Goal: Information Seeking & Learning: Learn about a topic

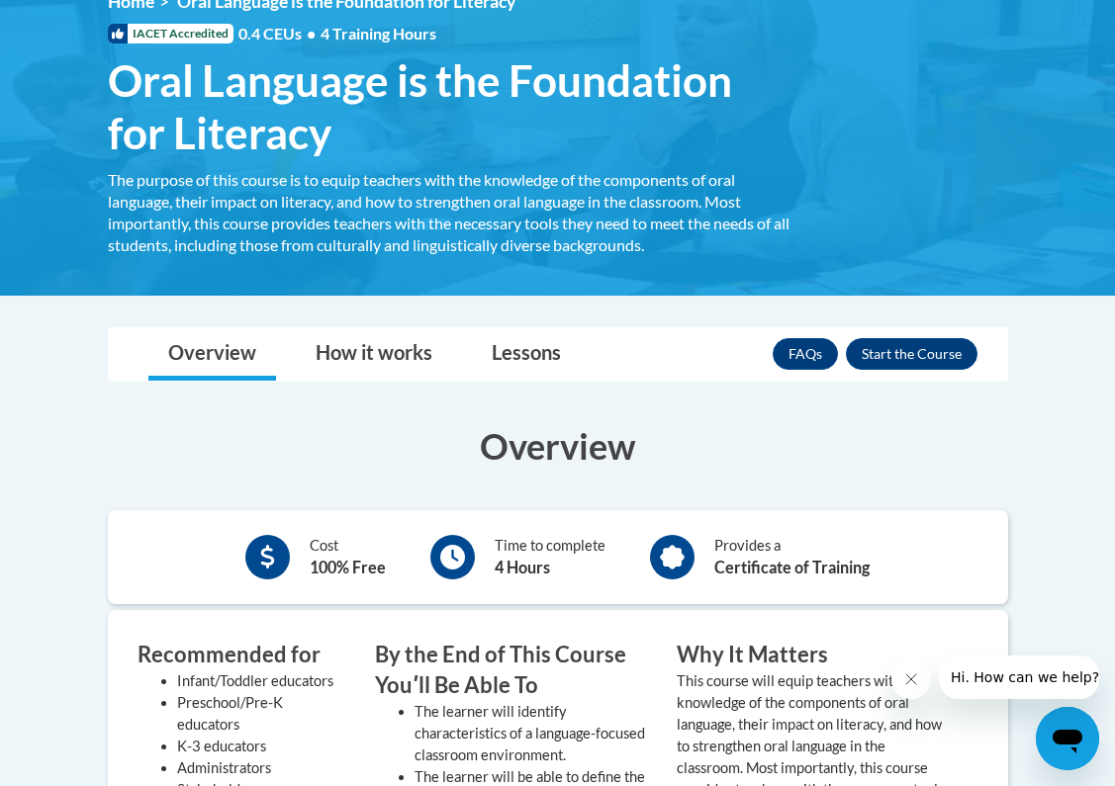
scroll to position [299, 0]
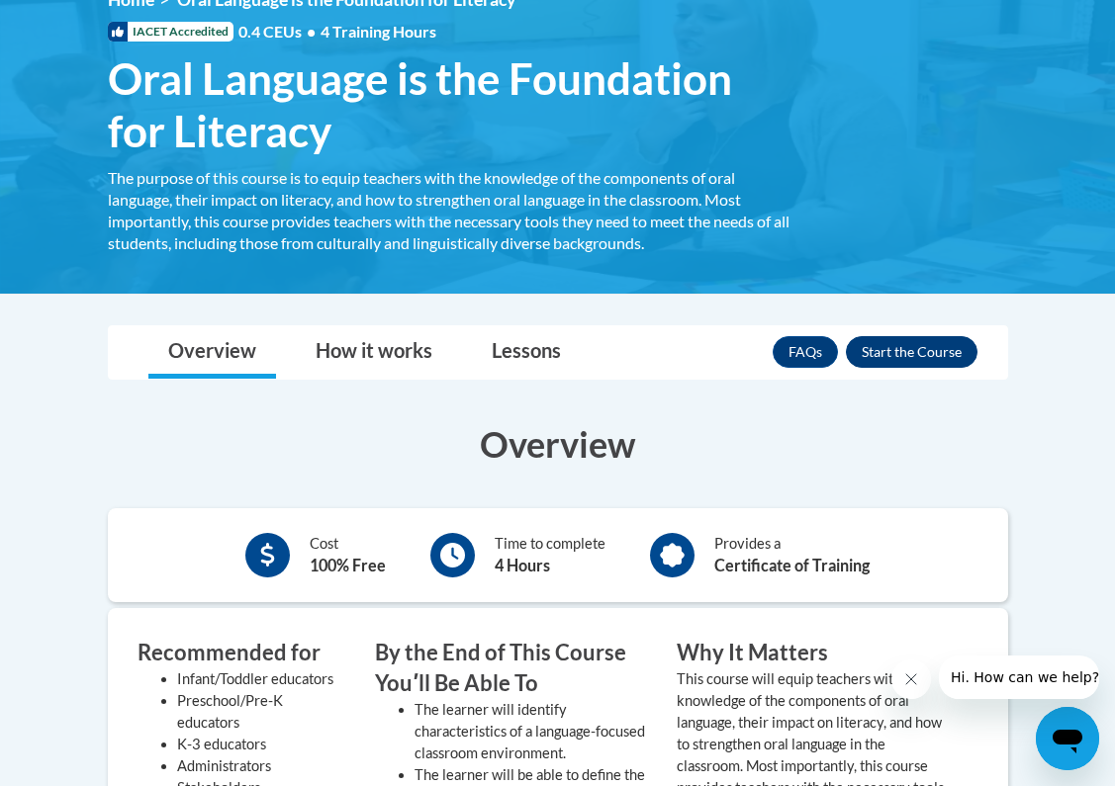
click at [918, 358] on button "Enroll" at bounding box center [912, 352] width 132 height 32
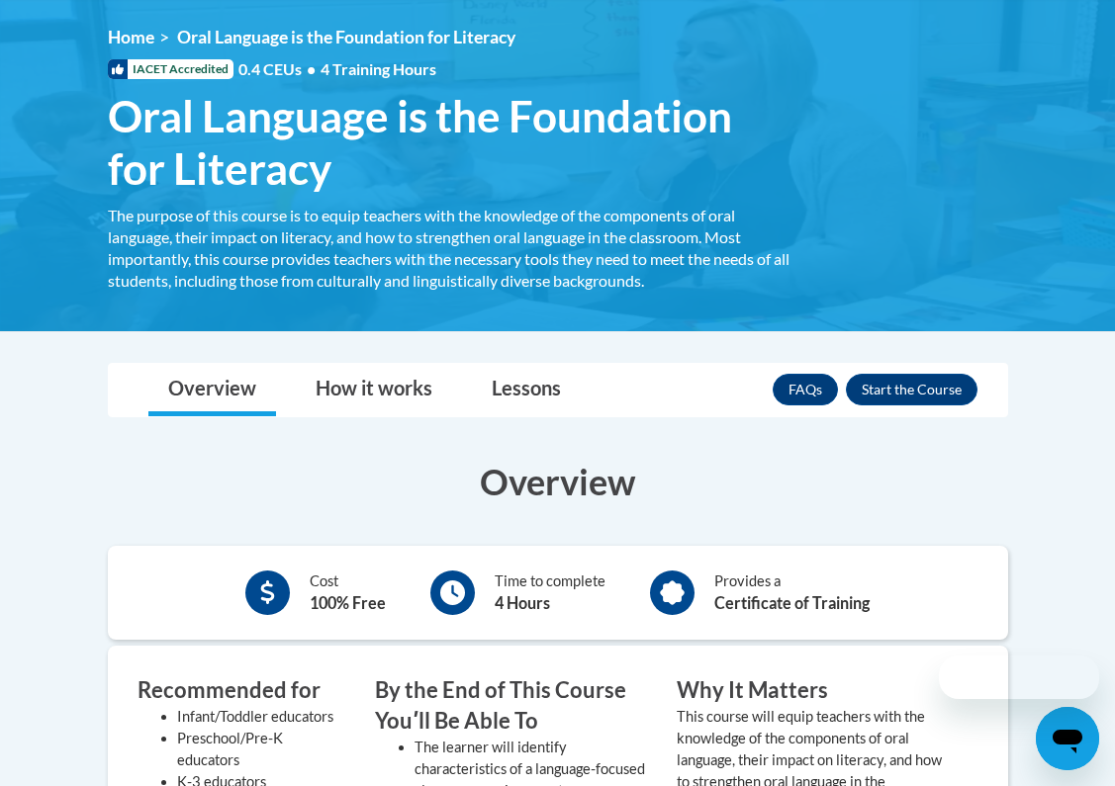
scroll to position [303, 0]
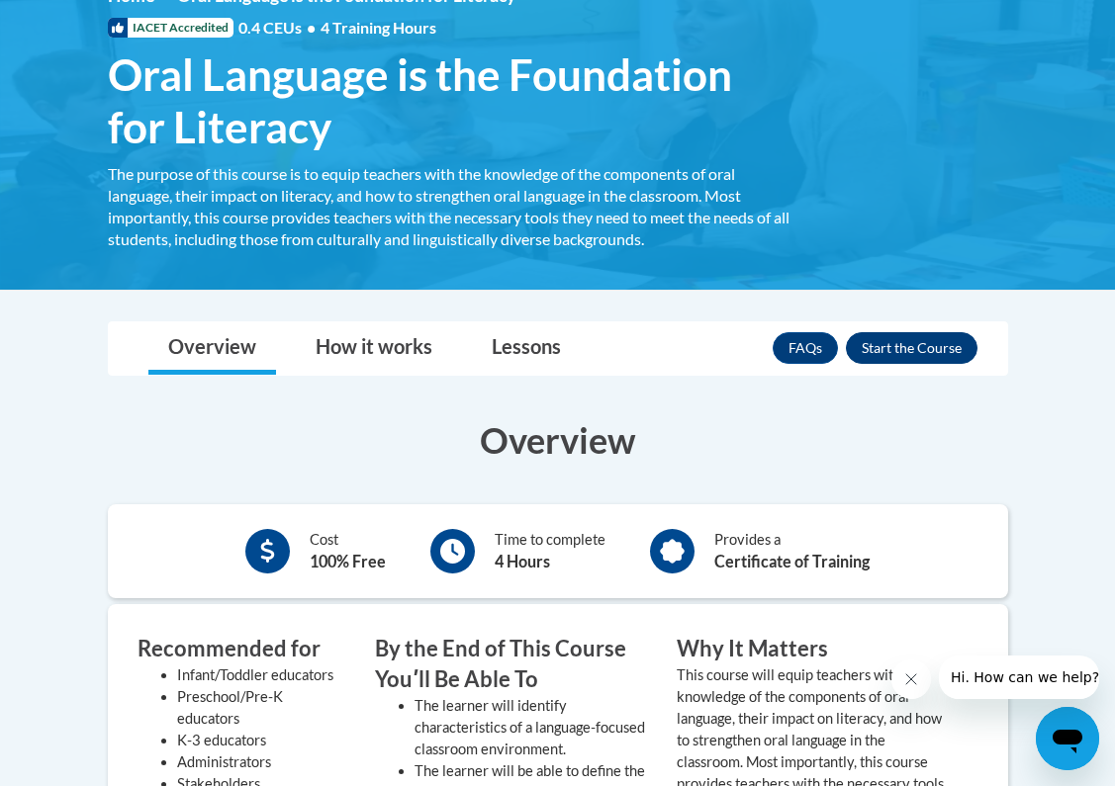
click at [910, 361] on button "Enroll" at bounding box center [912, 348] width 132 height 32
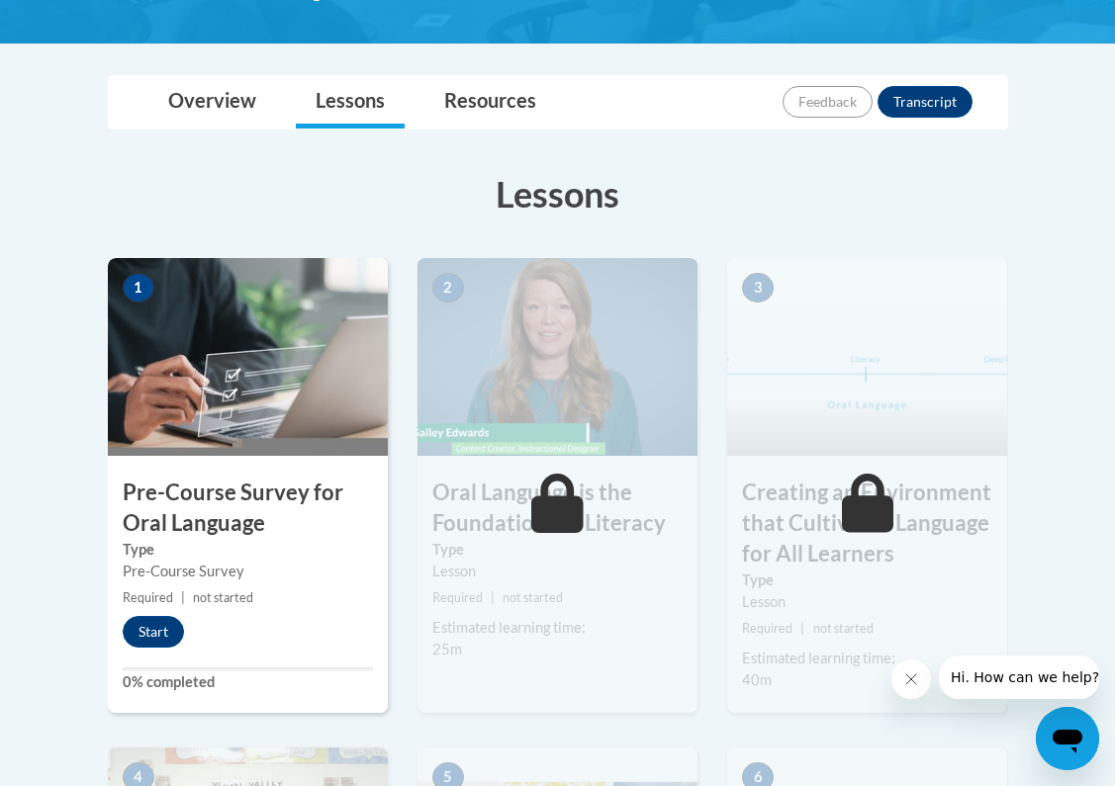
scroll to position [564, 0]
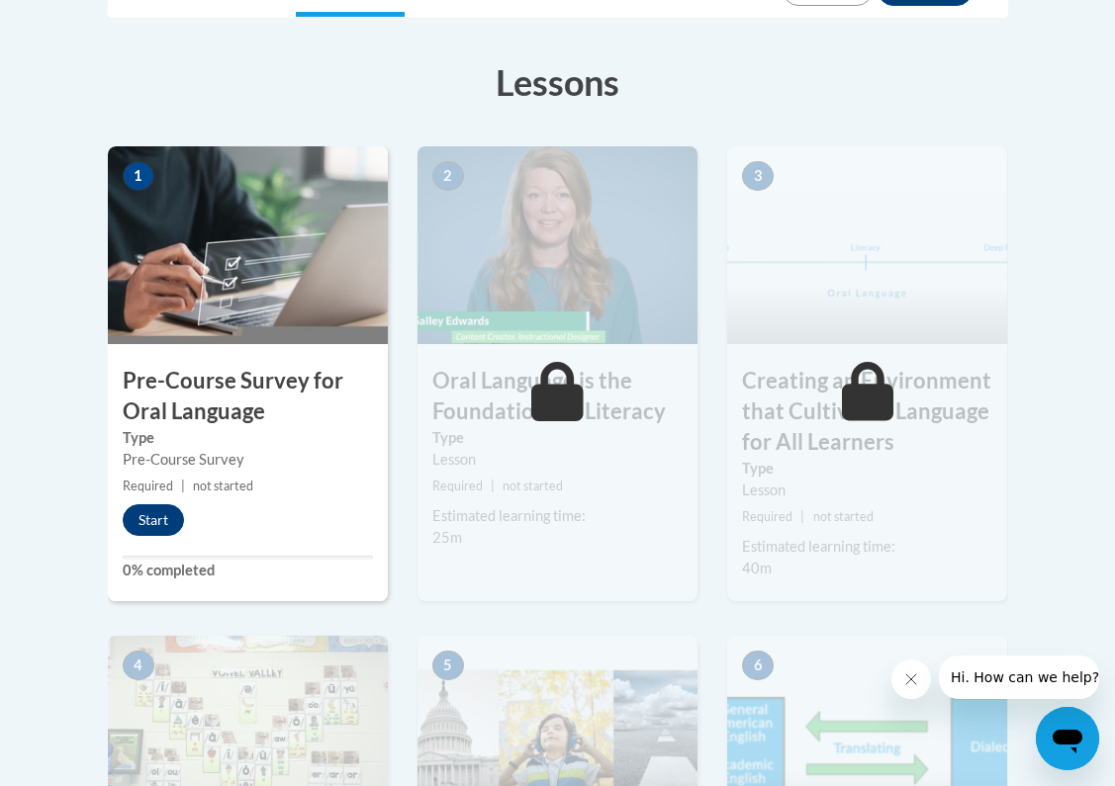
click at [152, 518] on button "Start" at bounding box center [153, 520] width 61 height 32
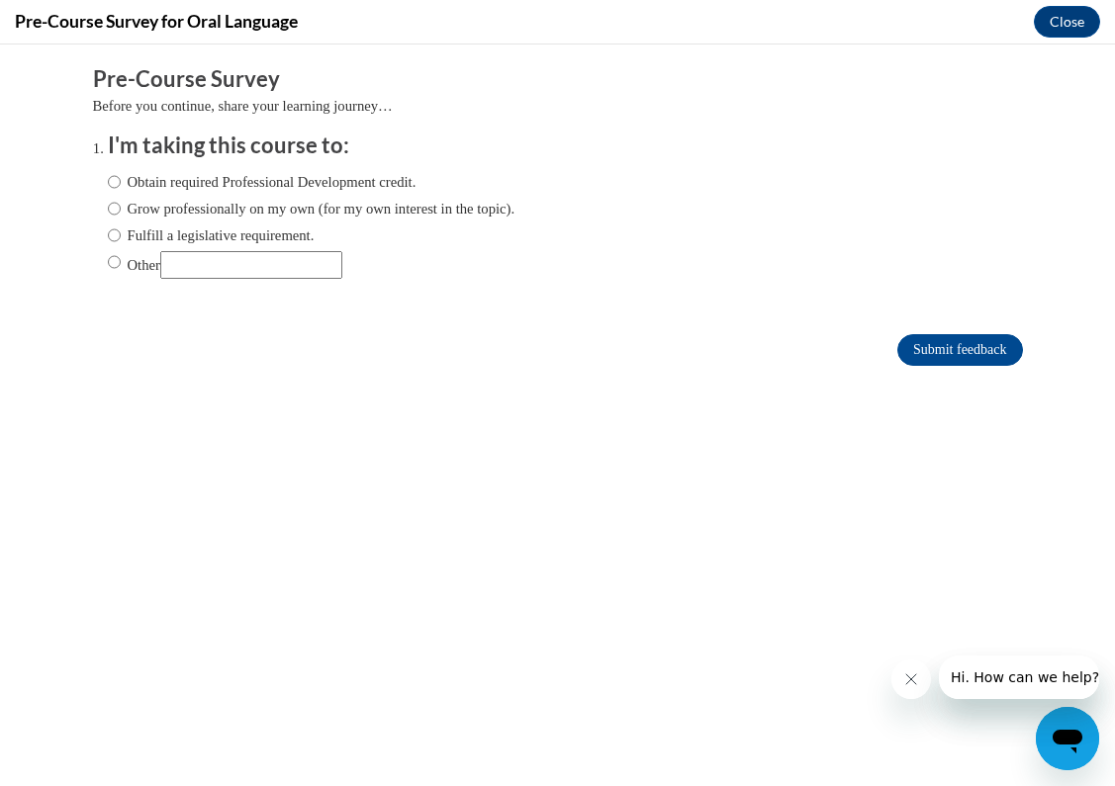
scroll to position [0, 0]
click at [199, 185] on label "Obtain required Professional Development credit." at bounding box center [262, 182] width 309 height 22
click at [121, 185] on input "Obtain required Professional Development credit." at bounding box center [114, 182] width 13 height 22
radio input "true"
click at [952, 349] on input "Submit feedback" at bounding box center [959, 350] width 125 height 32
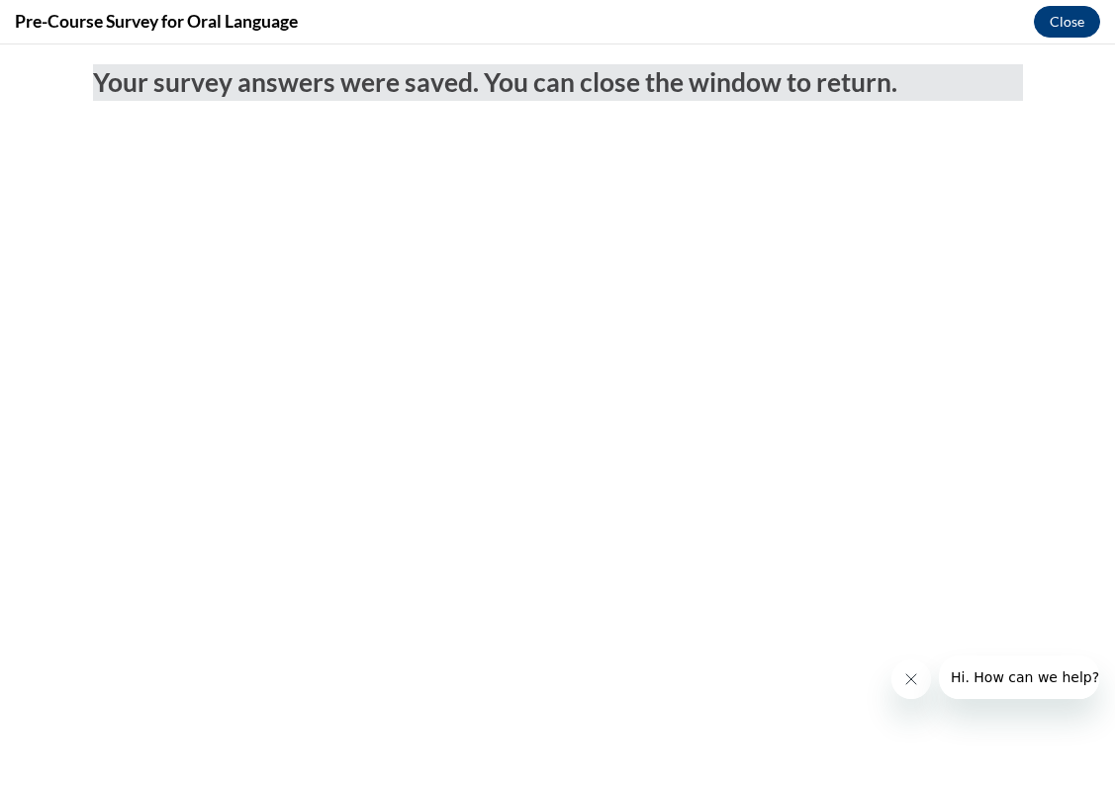
click at [1047, 26] on button "Close" at bounding box center [1066, 22] width 66 height 32
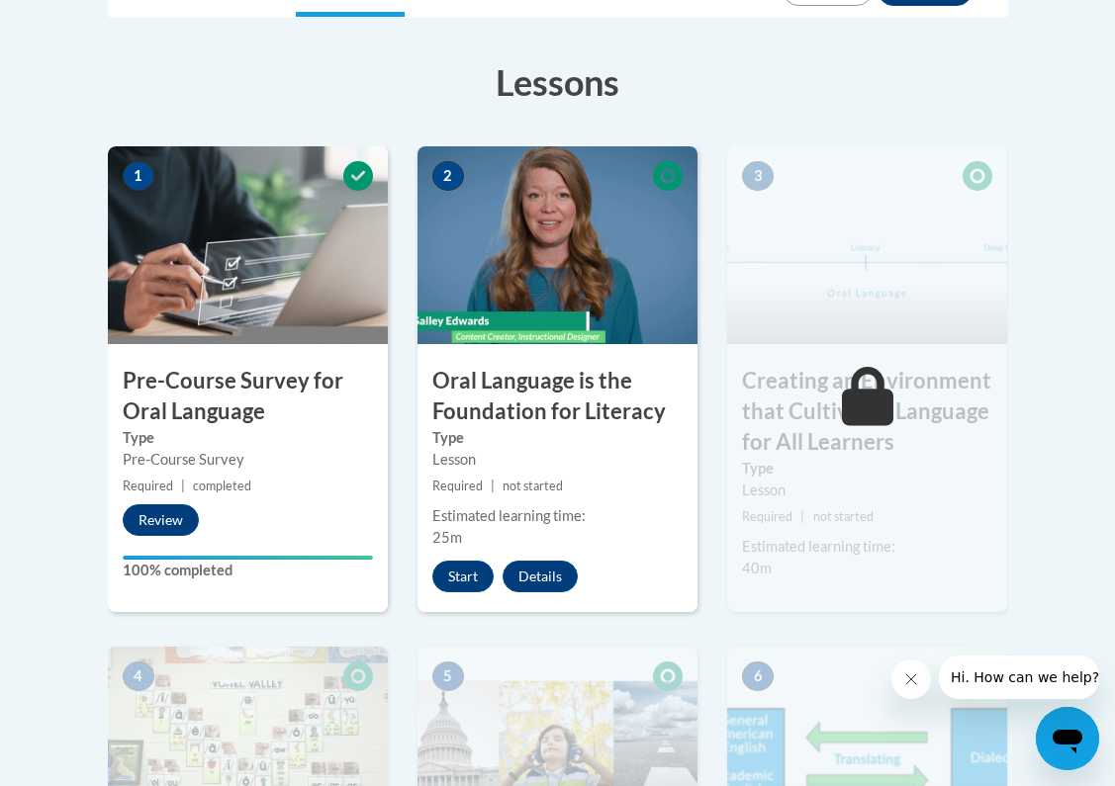
click at [894, 675] on button "Close message from company" at bounding box center [911, 680] width 40 height 40
click at [445, 571] on button "Start" at bounding box center [462, 577] width 61 height 32
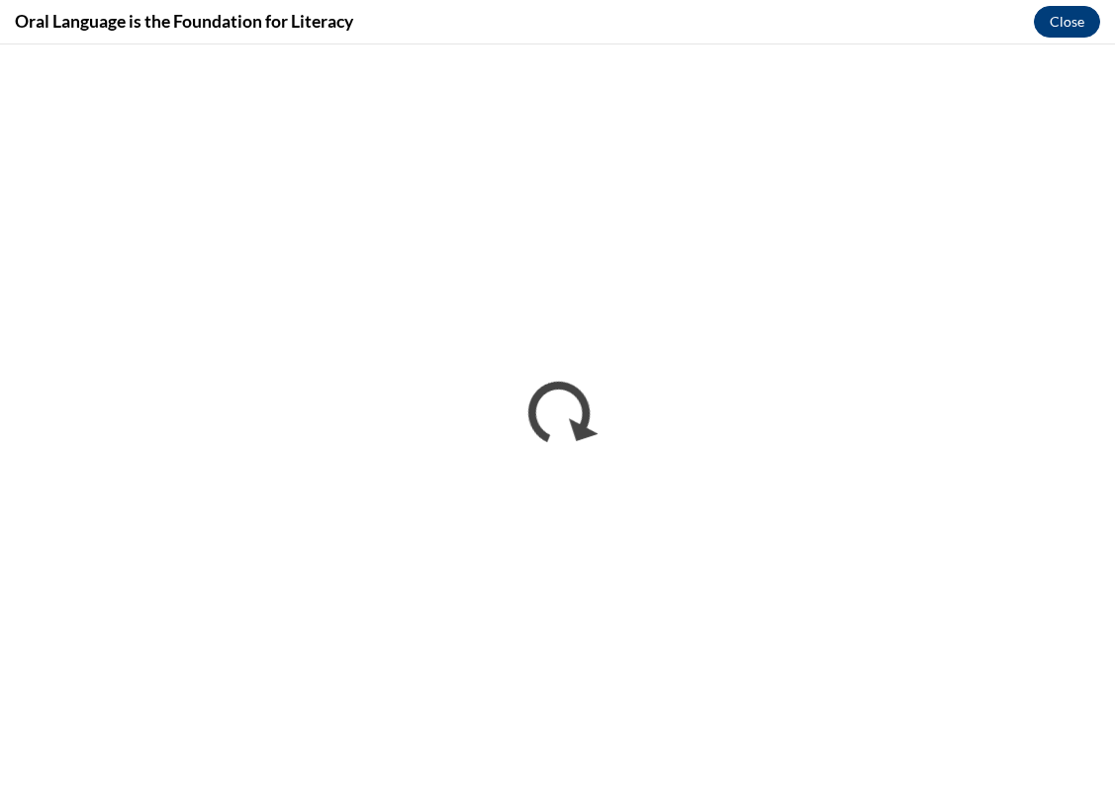
click at [1075, 26] on button "Close" at bounding box center [1066, 22] width 66 height 32
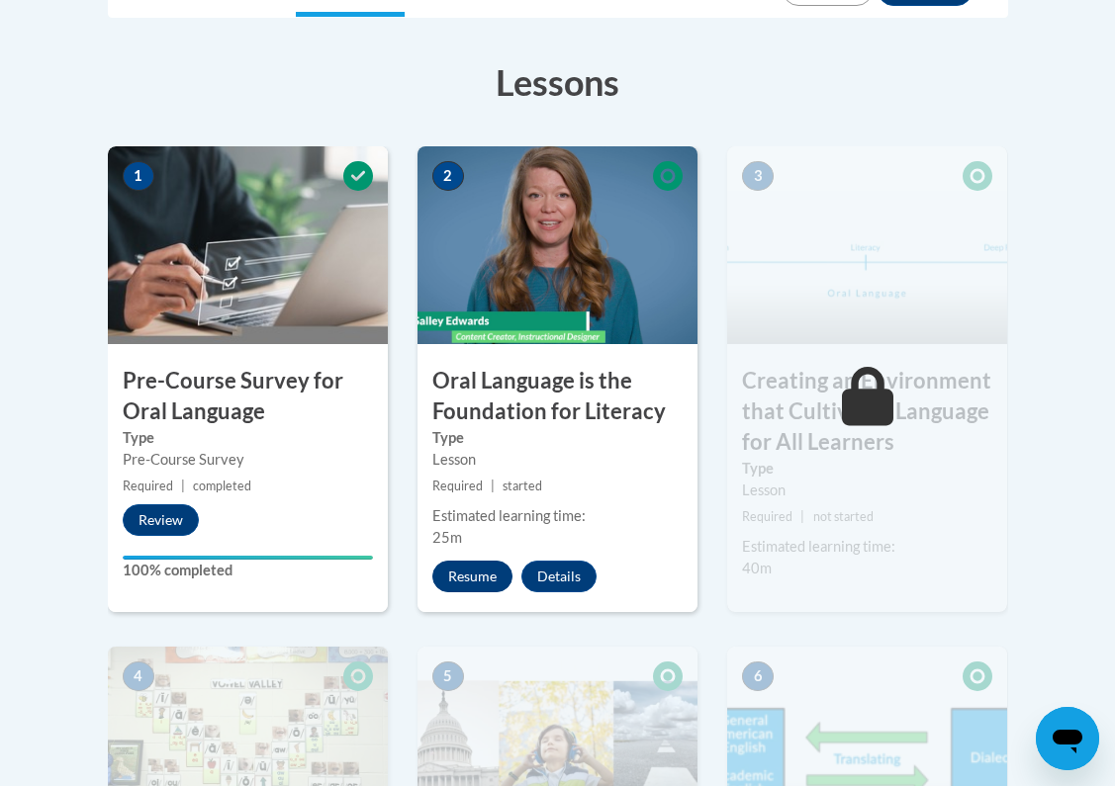
click at [468, 567] on button "Resume" at bounding box center [472, 577] width 80 height 32
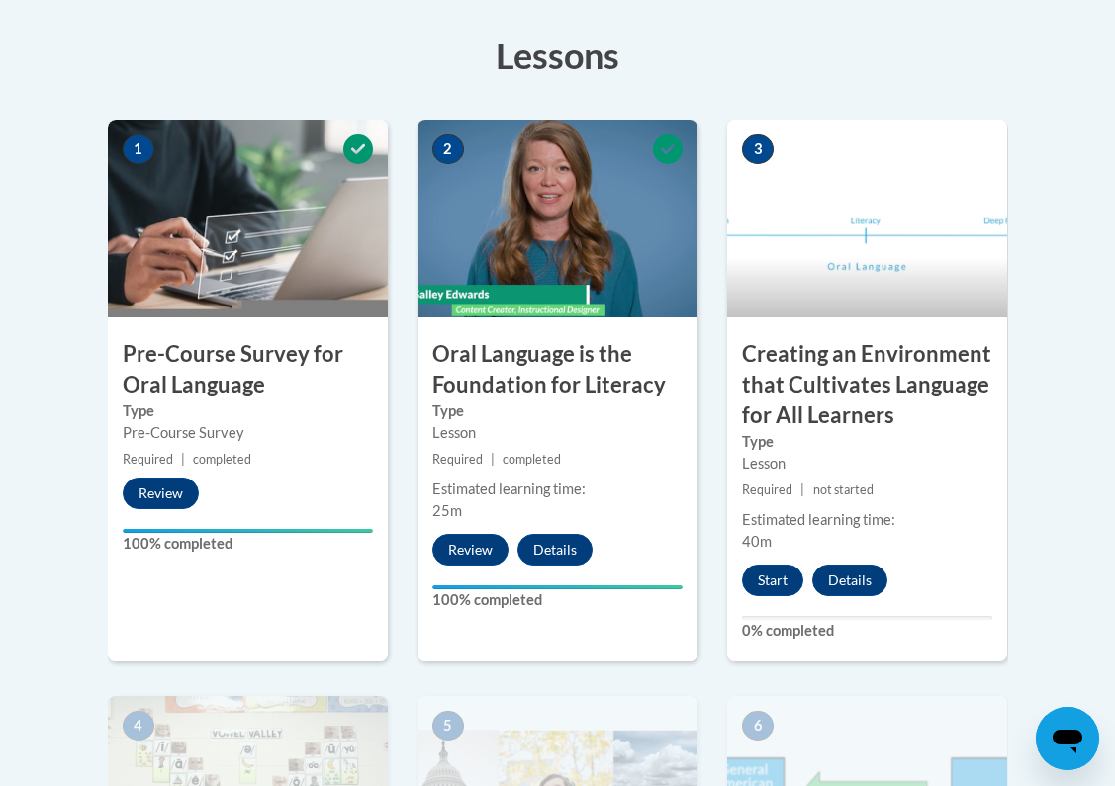
scroll to position [602, 0]
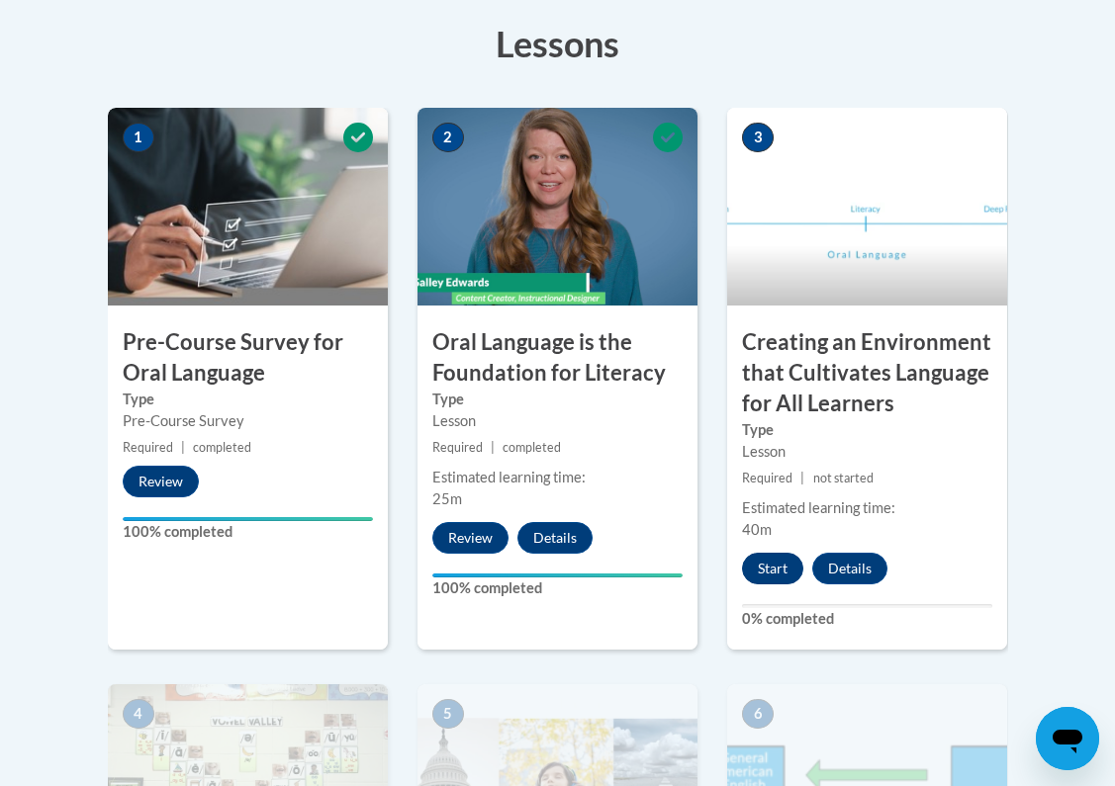
click at [775, 560] on button "Start" at bounding box center [772, 569] width 61 height 32
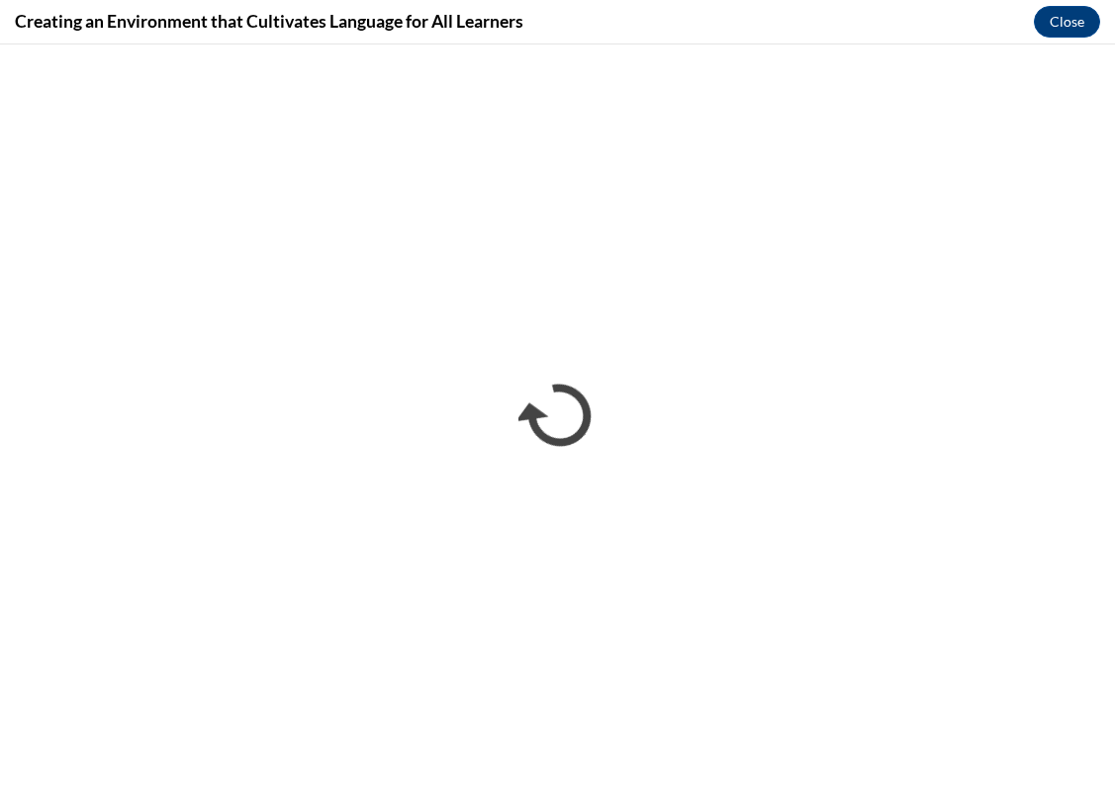
scroll to position [0, 0]
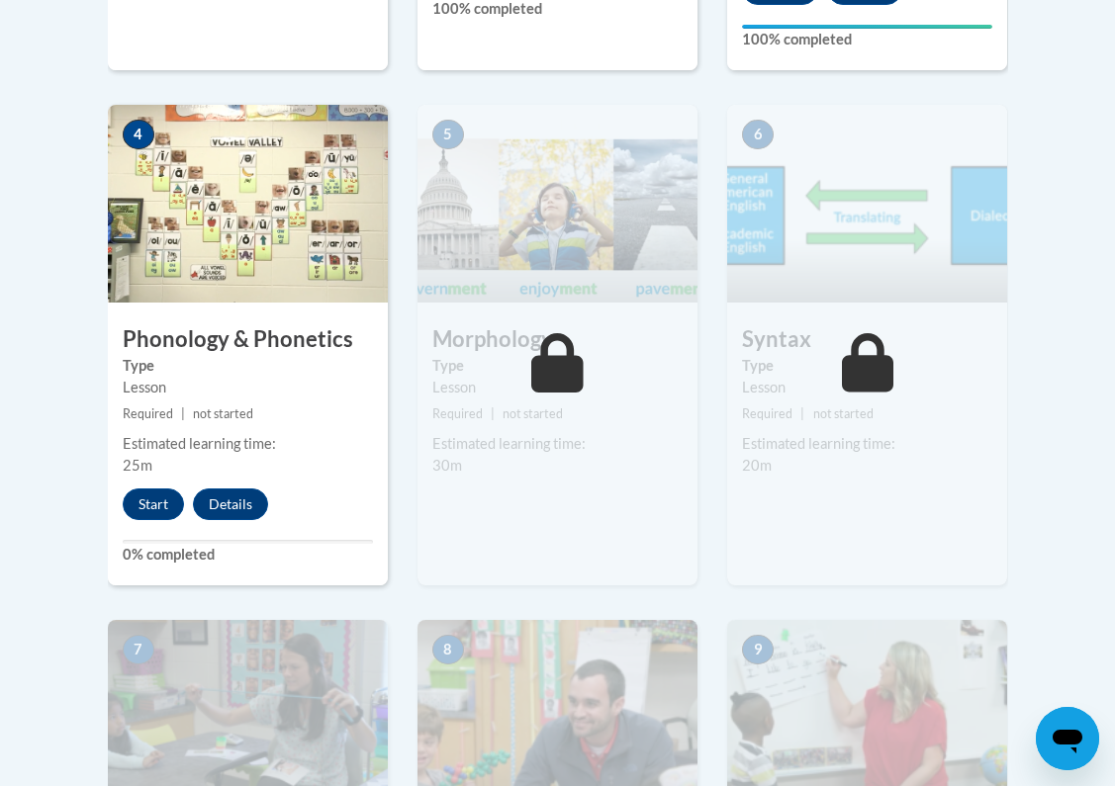
scroll to position [1338, 0]
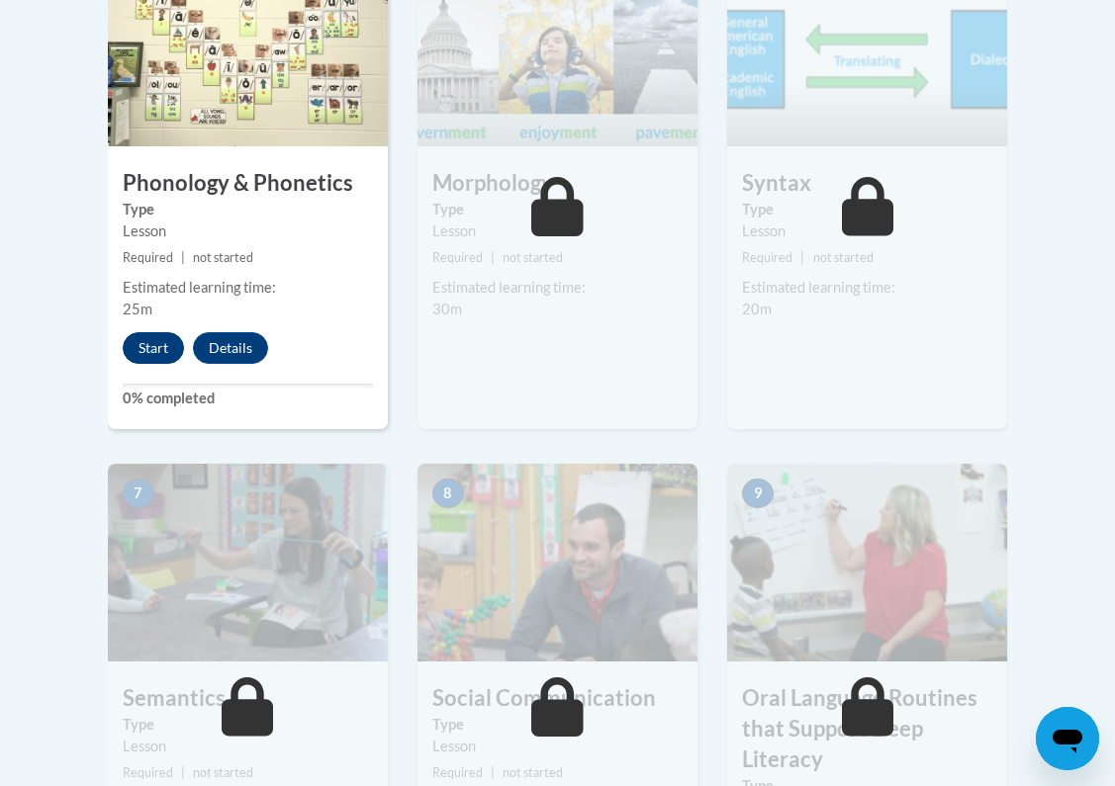
click at [148, 344] on button "Start" at bounding box center [153, 348] width 61 height 32
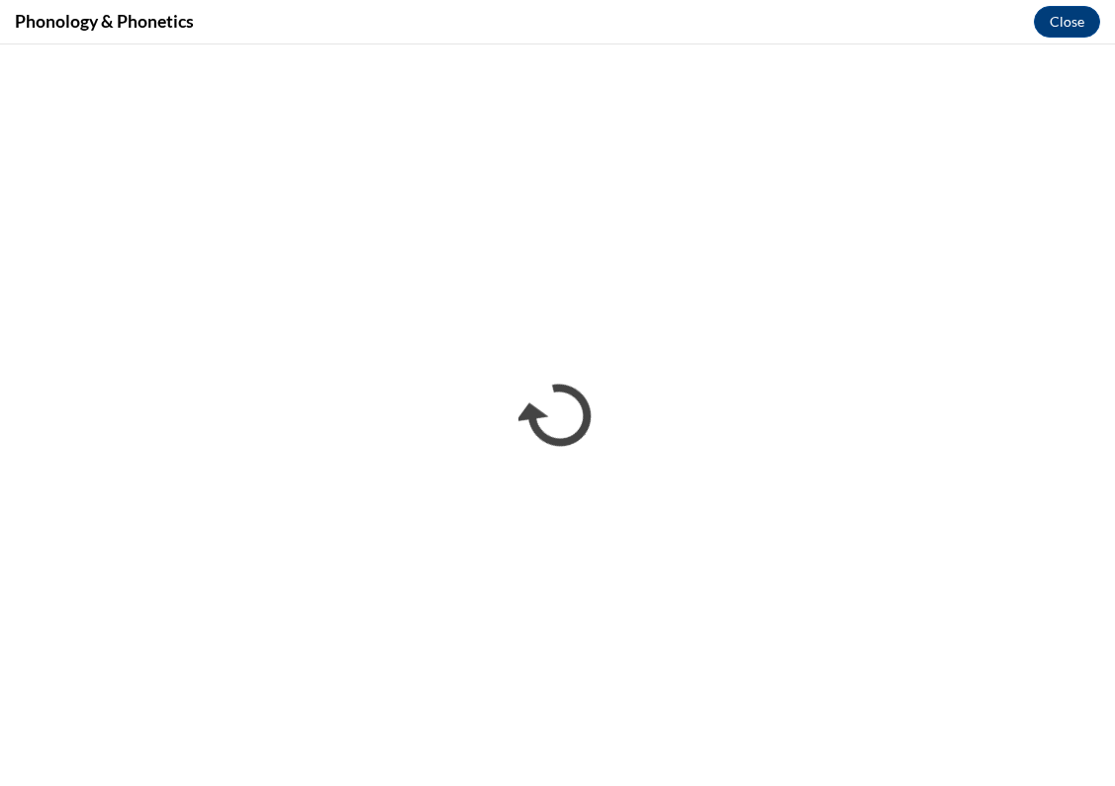
scroll to position [0, 0]
